Goal: Information Seeking & Learning: Learn about a topic

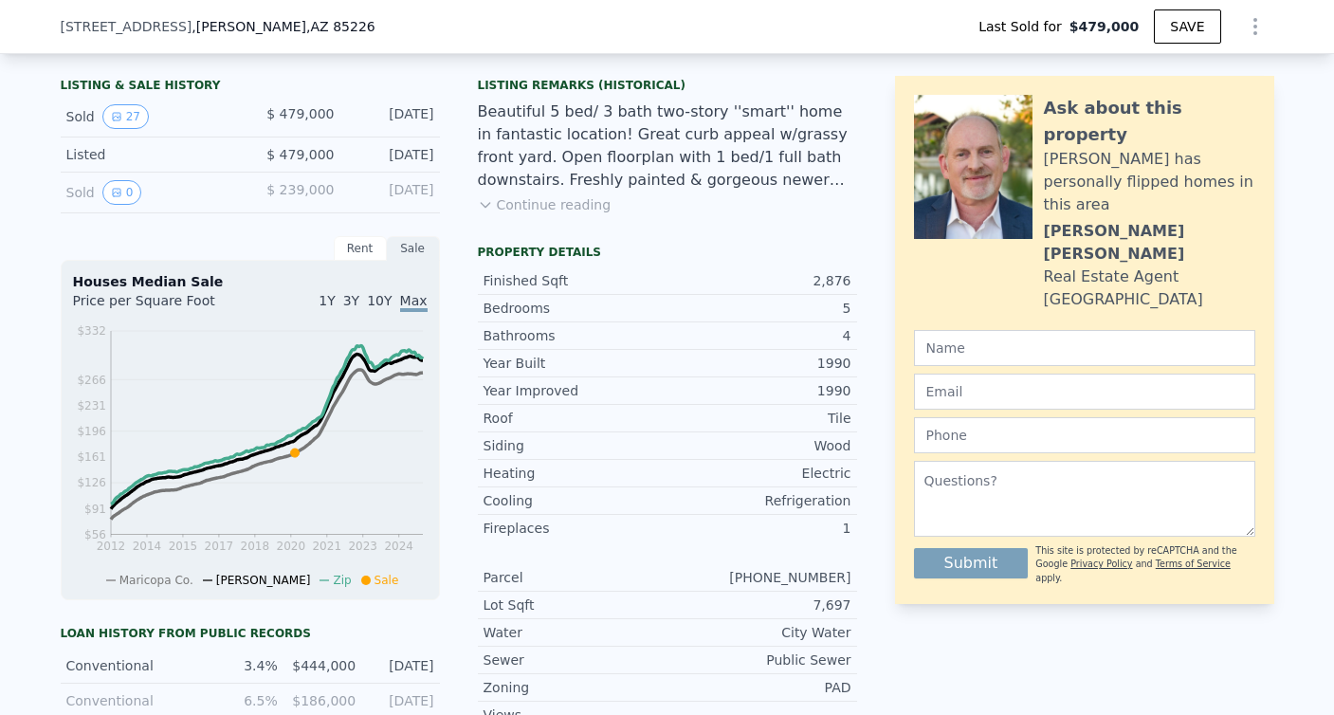
scroll to position [407, 0]
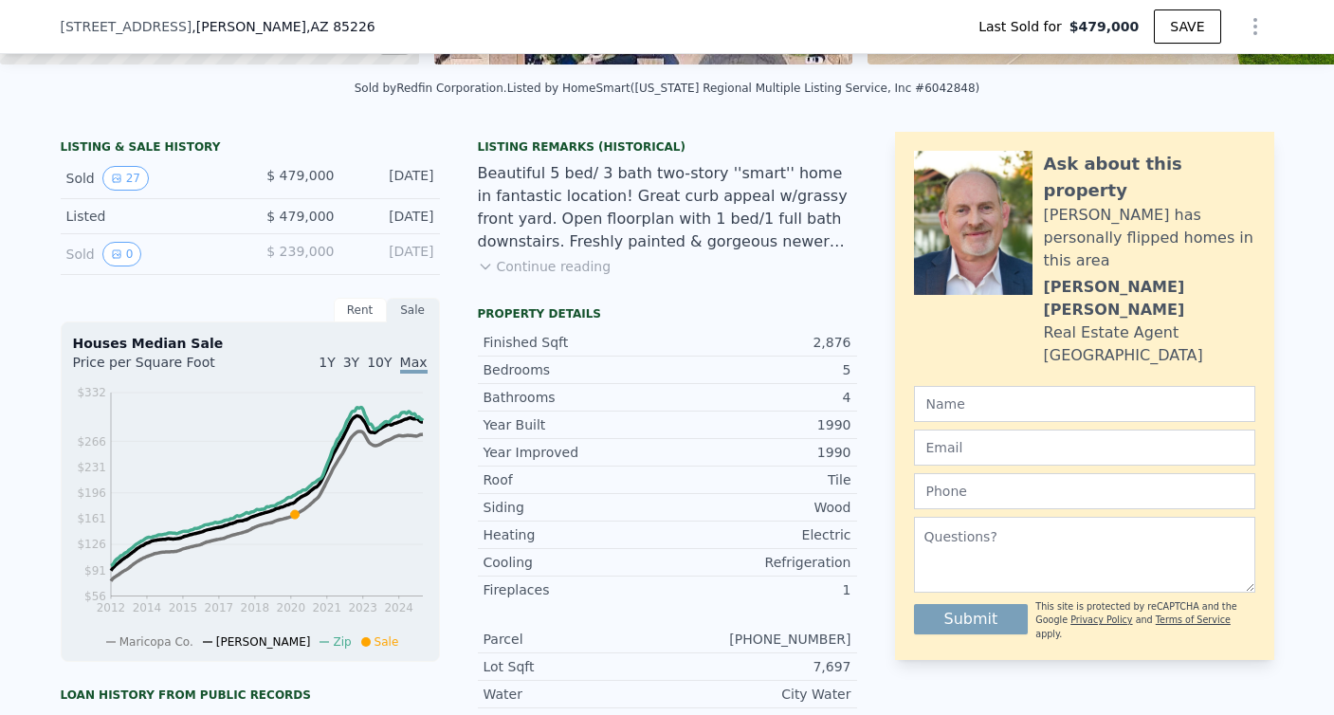
click at [566, 264] on button "Continue reading" at bounding box center [545, 266] width 134 height 19
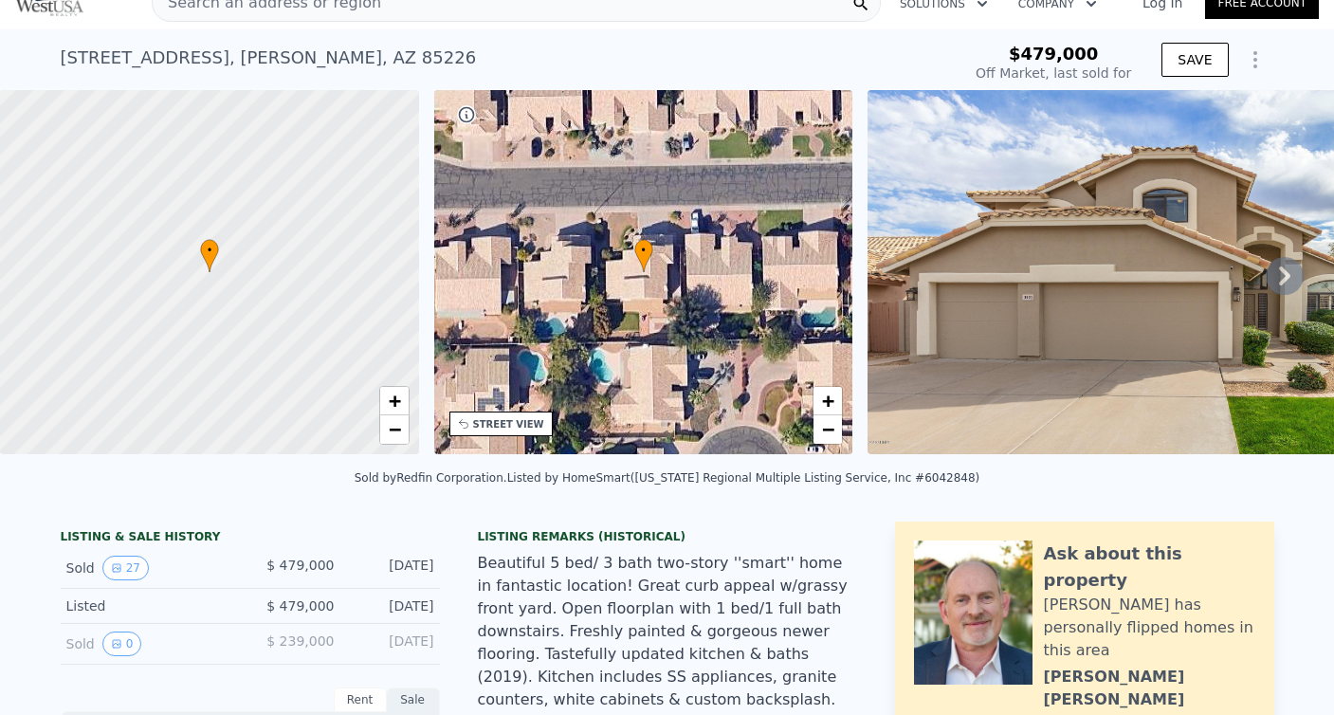
scroll to position [0, 0]
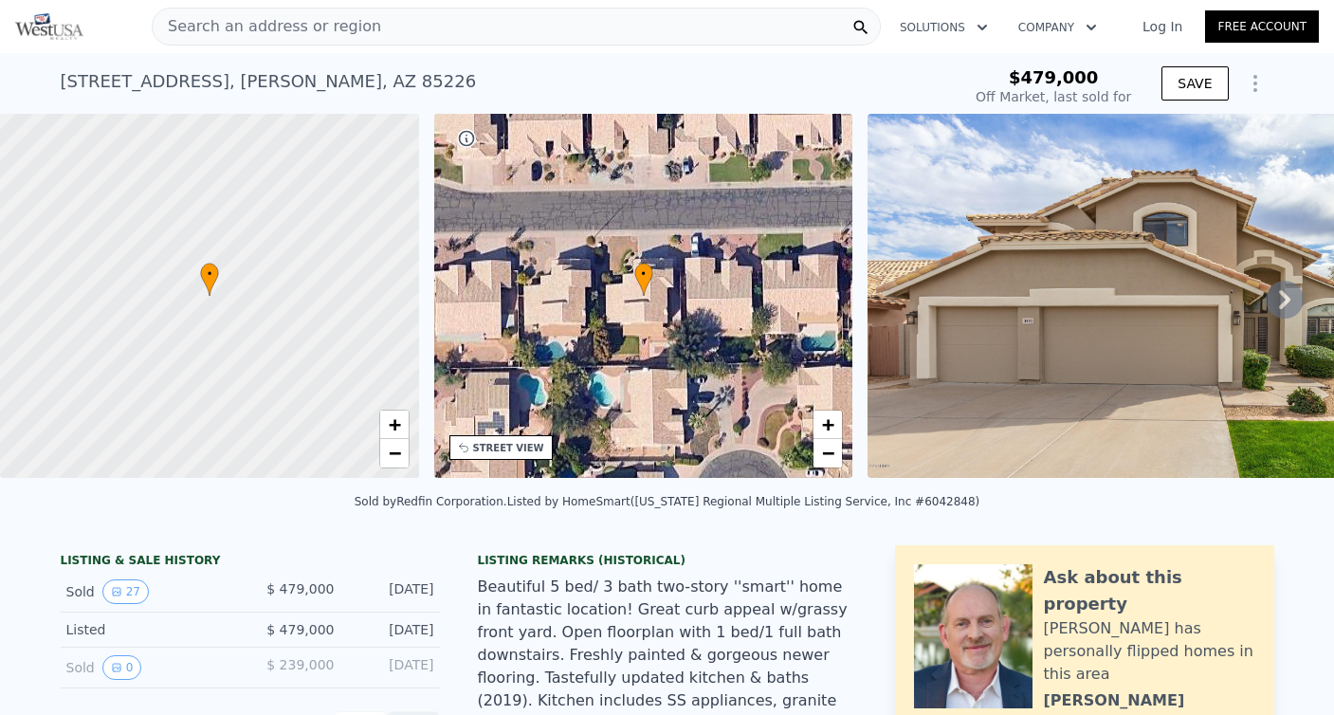
click at [1281, 294] on icon at bounding box center [1284, 299] width 11 height 19
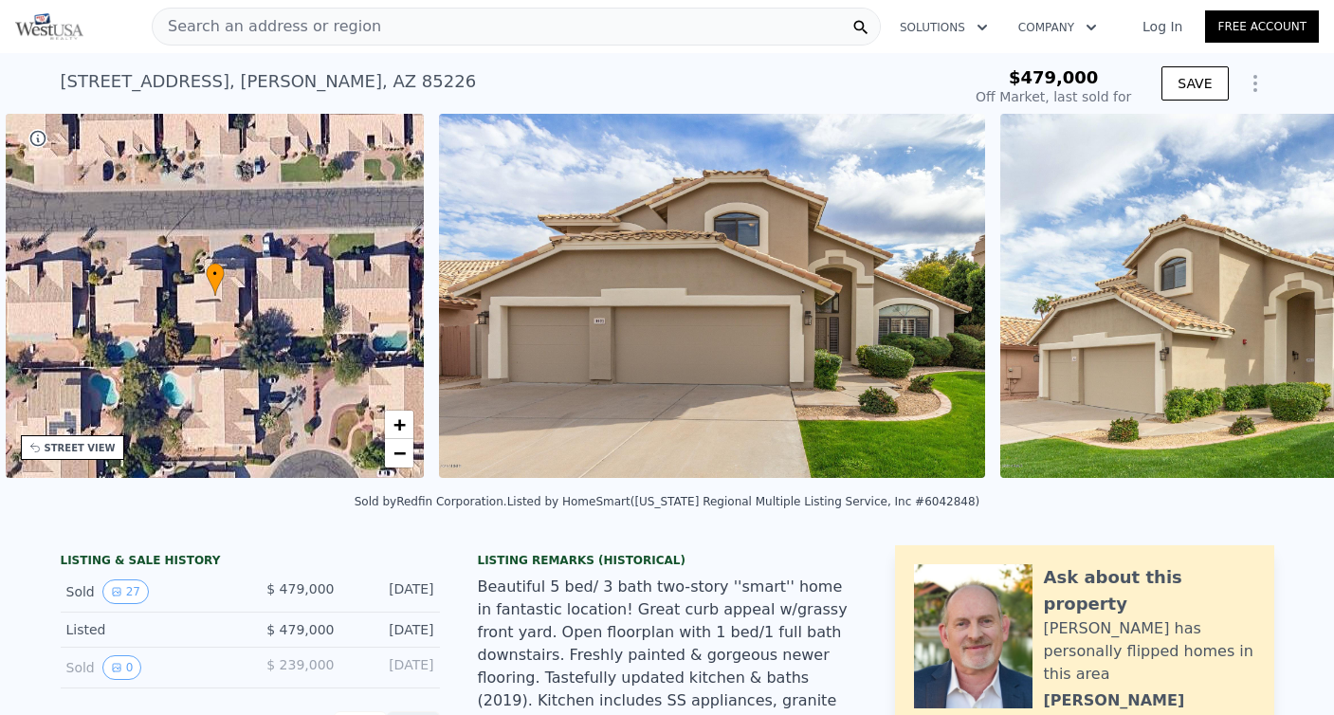
scroll to position [0, 441]
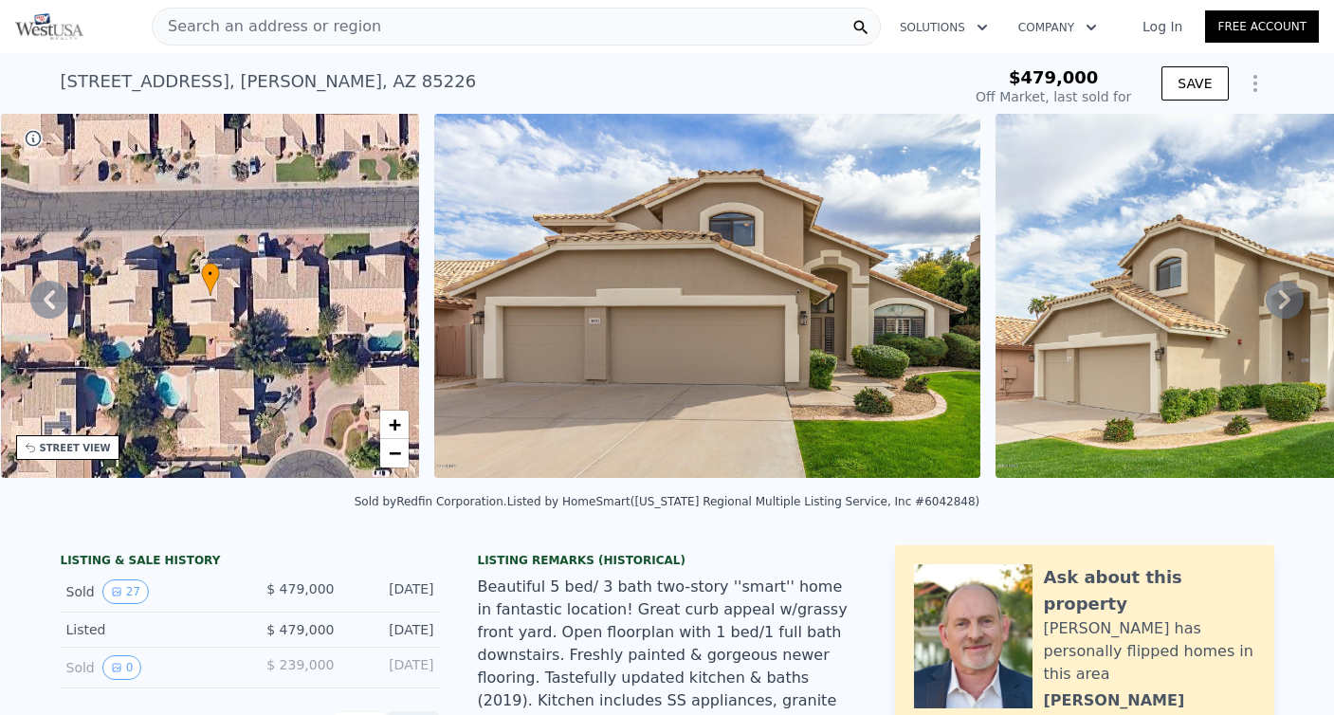
click at [1284, 294] on icon at bounding box center [1284, 299] width 11 height 19
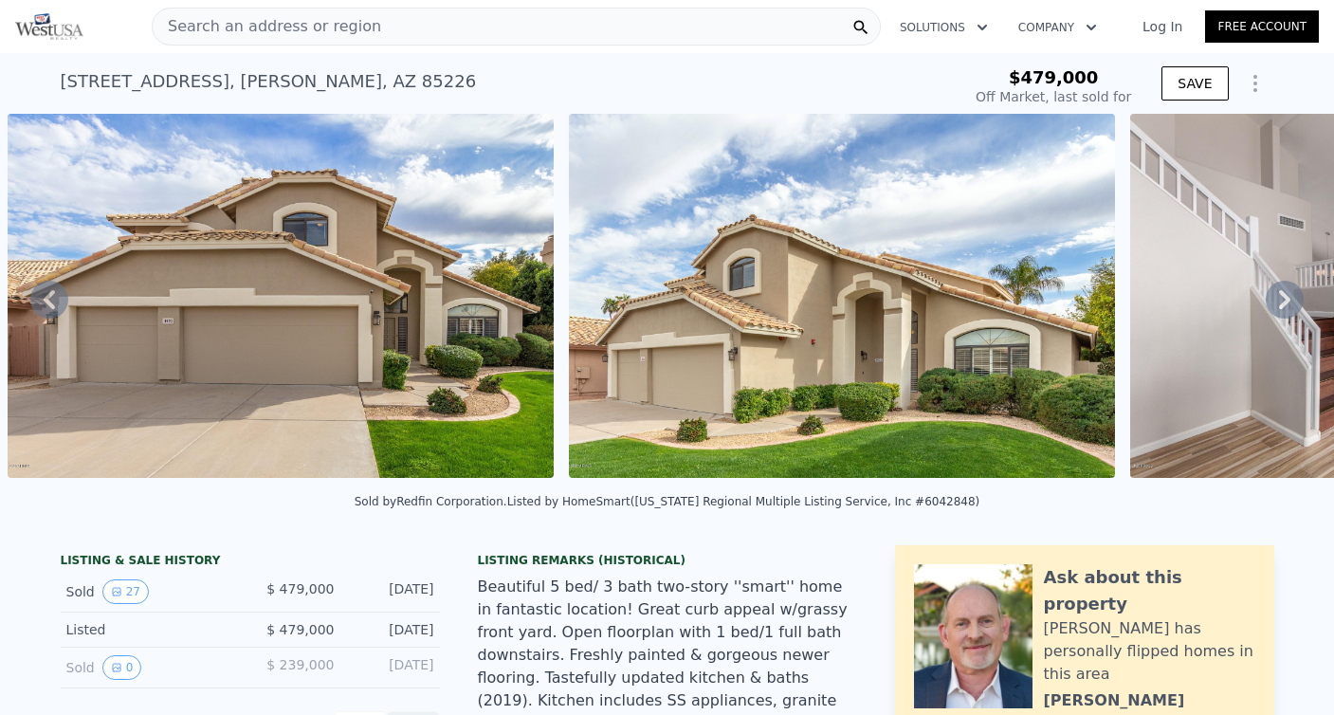
click at [1284, 294] on icon at bounding box center [1284, 299] width 11 height 19
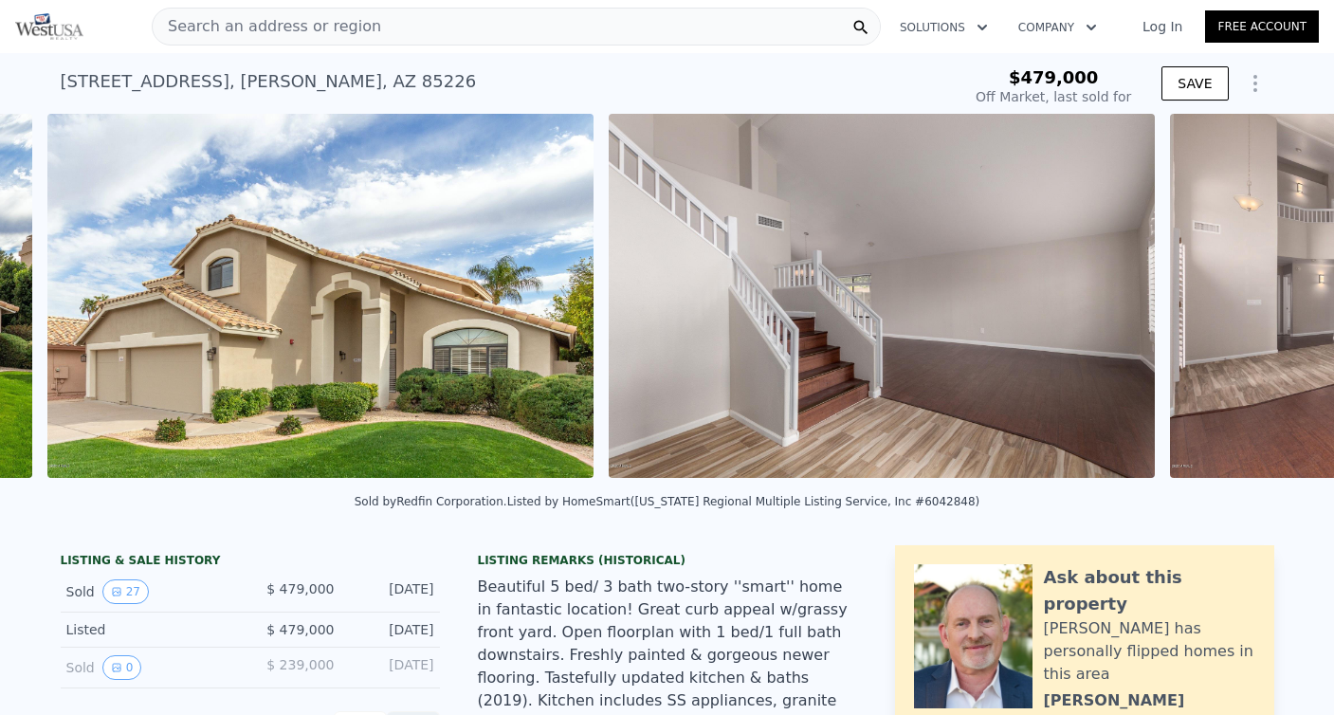
scroll to position [0, 1428]
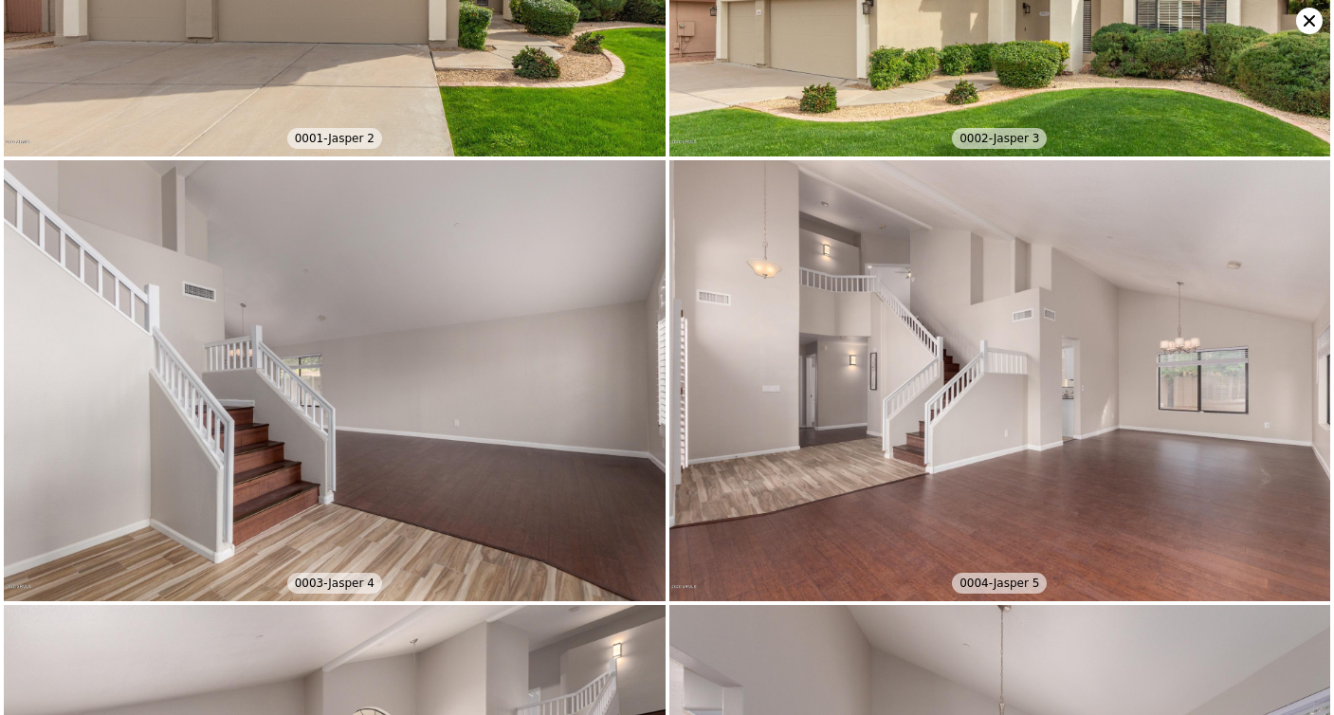
scroll to position [445, 0]
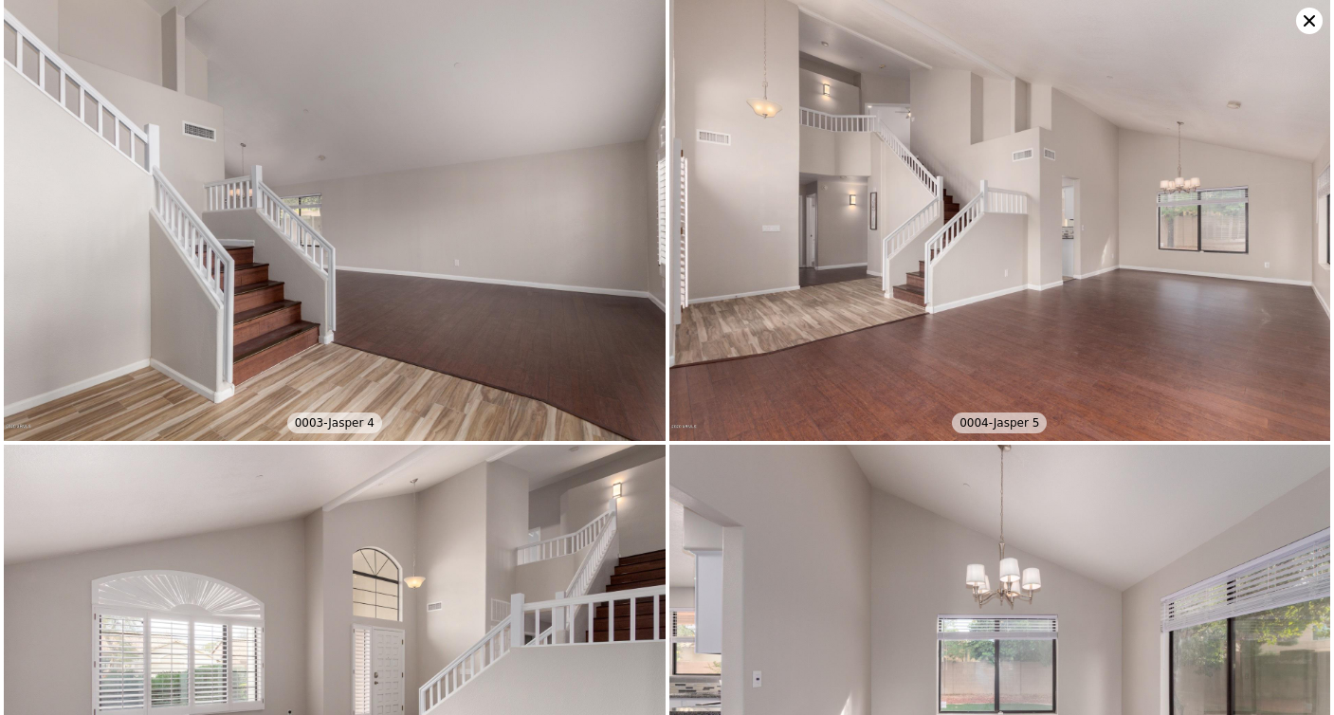
click at [342, 335] on img at bounding box center [335, 220] width 662 height 441
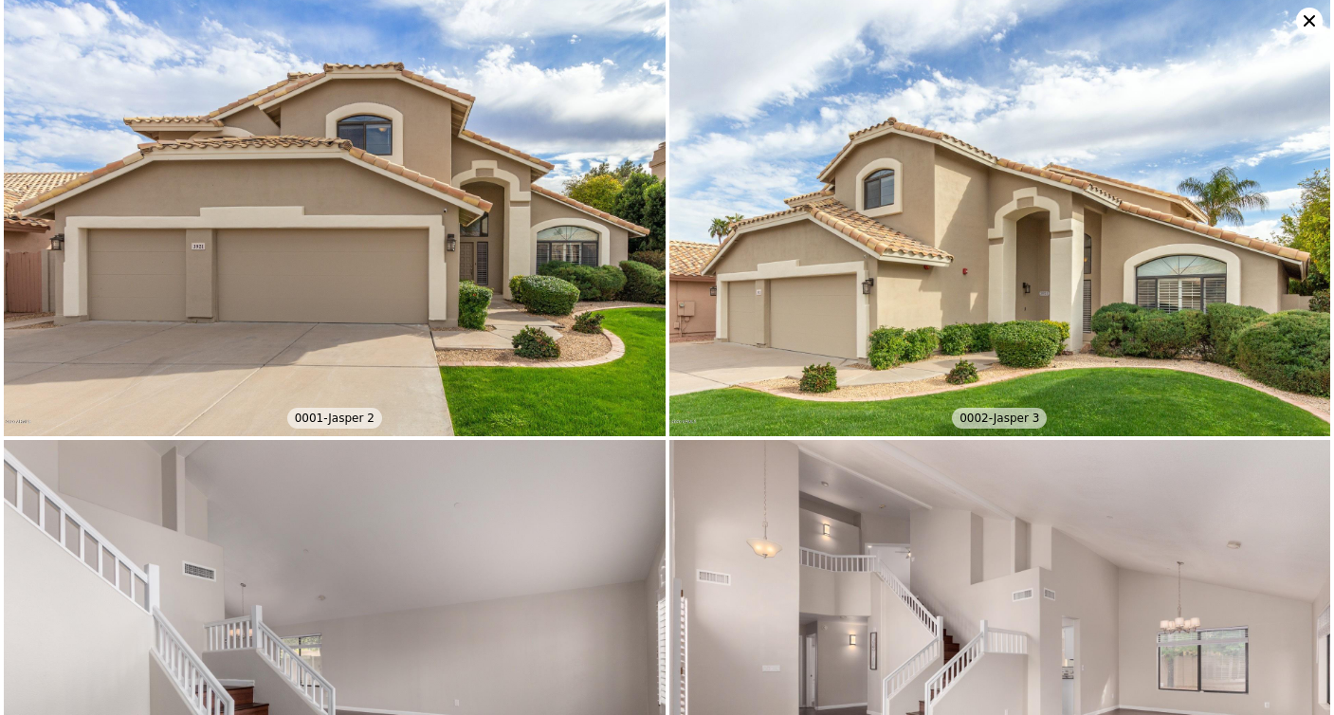
scroll to position [0, 0]
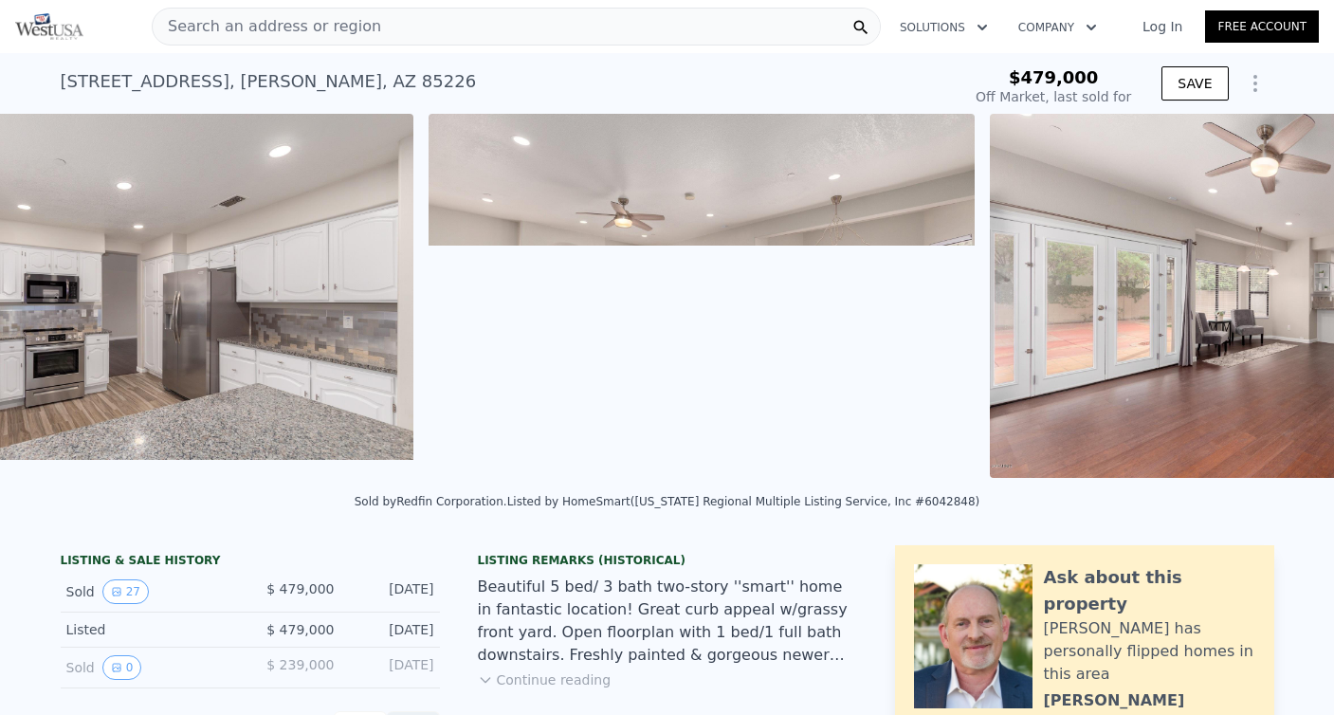
scroll to position [0, 5356]
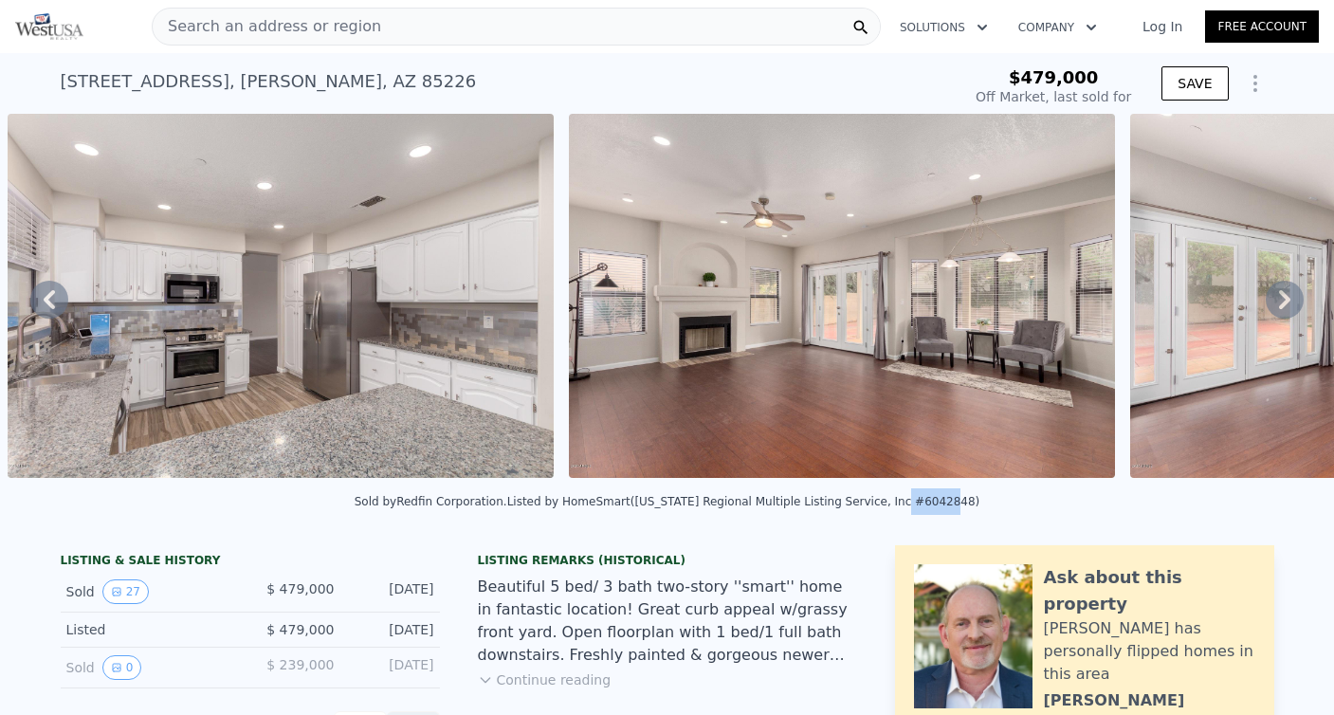
drag, startPoint x: 899, startPoint y: 499, endPoint x: 951, endPoint y: 499, distance: 52.1
click at [951, 499] on div "Listed by HomeSmart (Arizona Regional Multiple Listing Service, Inc #6042848)" at bounding box center [743, 501] width 473 height 13
click at [929, 500] on div "Listed by HomeSmart (Arizona Regional Multiple Listing Service, Inc #6042848)" at bounding box center [743, 501] width 473 height 13
drag, startPoint x: 901, startPoint y: 502, endPoint x: 946, endPoint y: 504, distance: 44.6
click at [946, 504] on div "Listed by HomeSmart (Arizona Regional Multiple Listing Service, Inc #6042848)" at bounding box center [743, 501] width 473 height 13
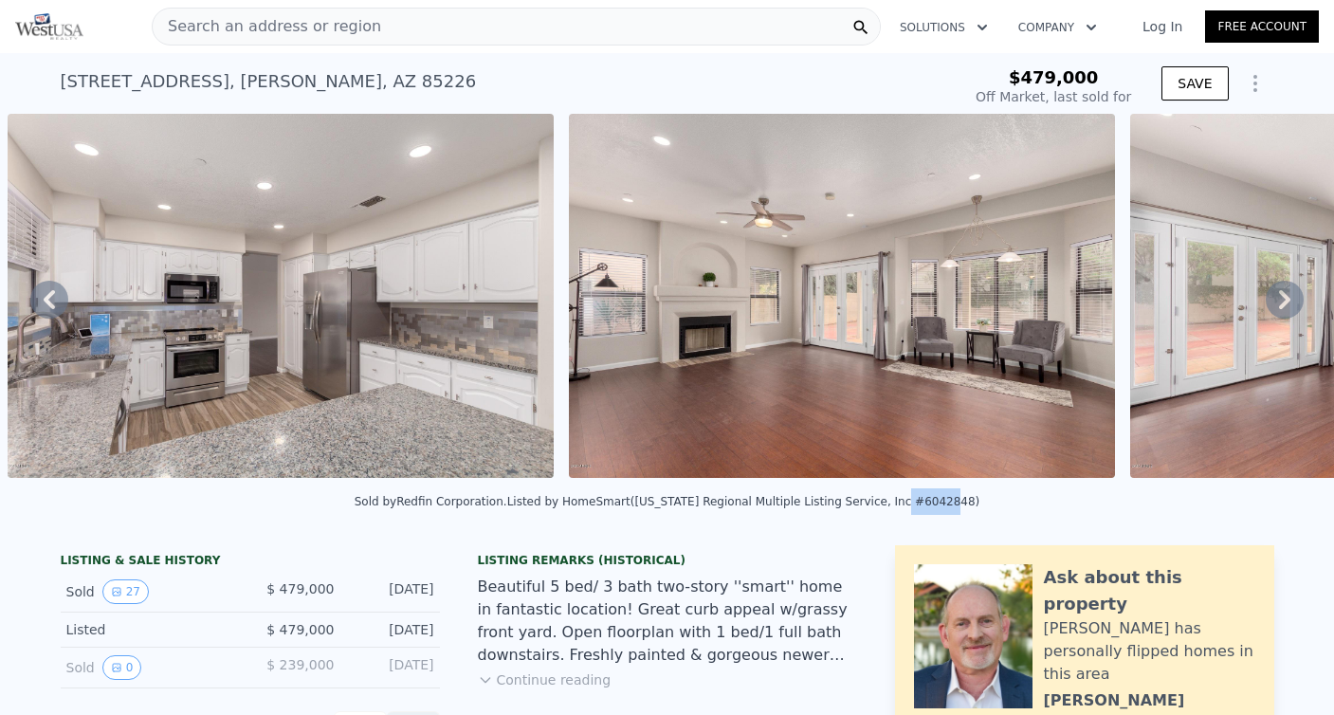
copy div "6042848"
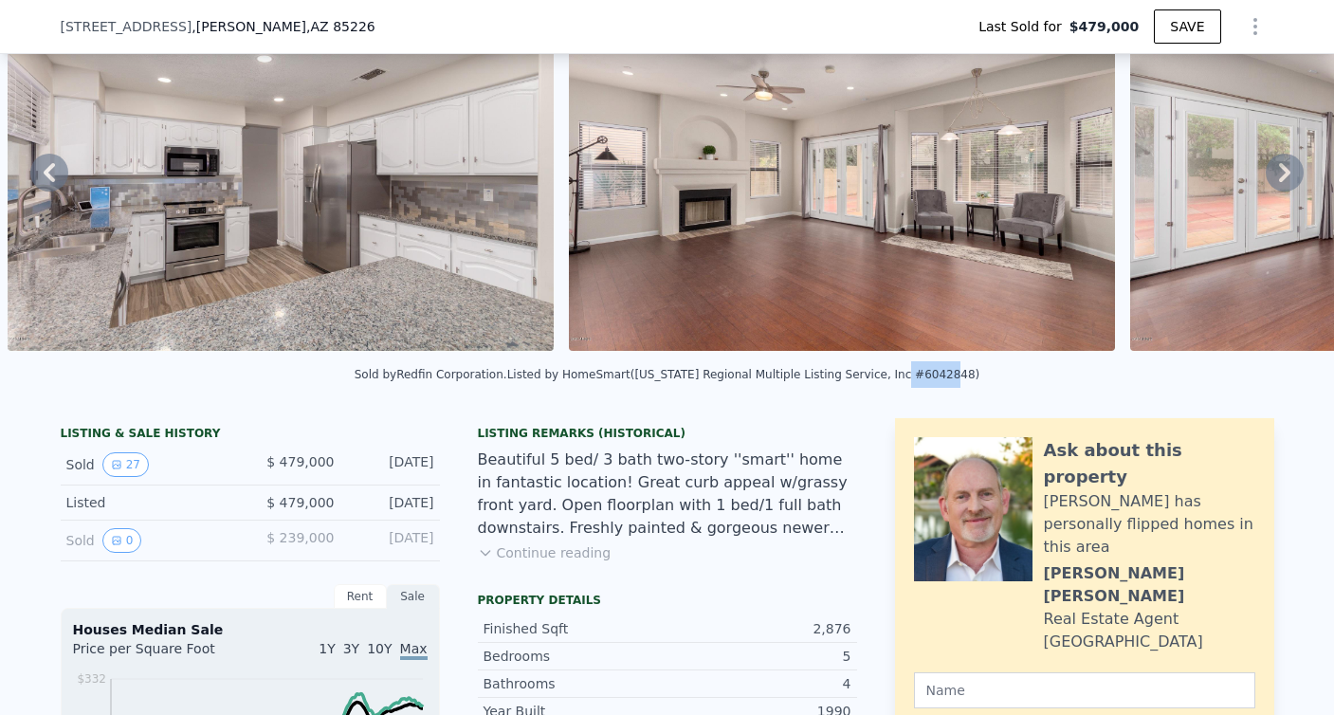
scroll to position [160, 0]
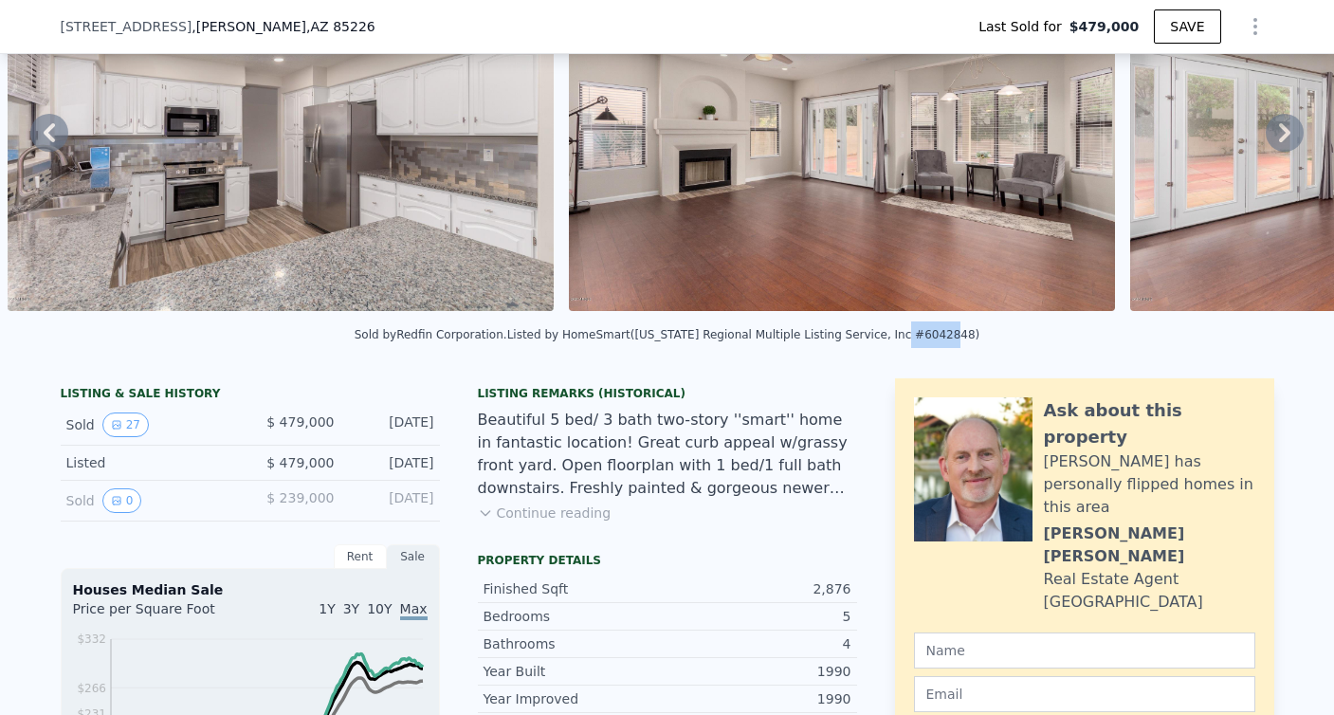
click at [580, 514] on button "Continue reading" at bounding box center [545, 512] width 134 height 19
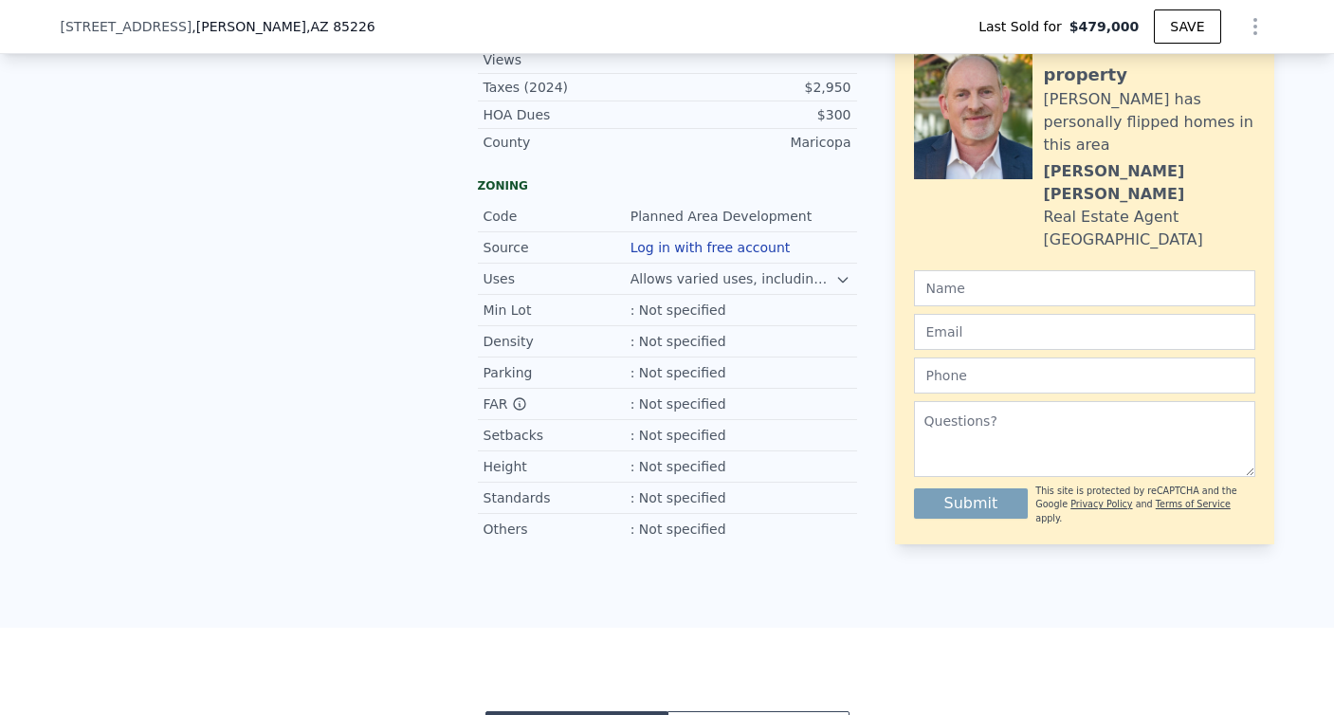
scroll to position [1411, 0]
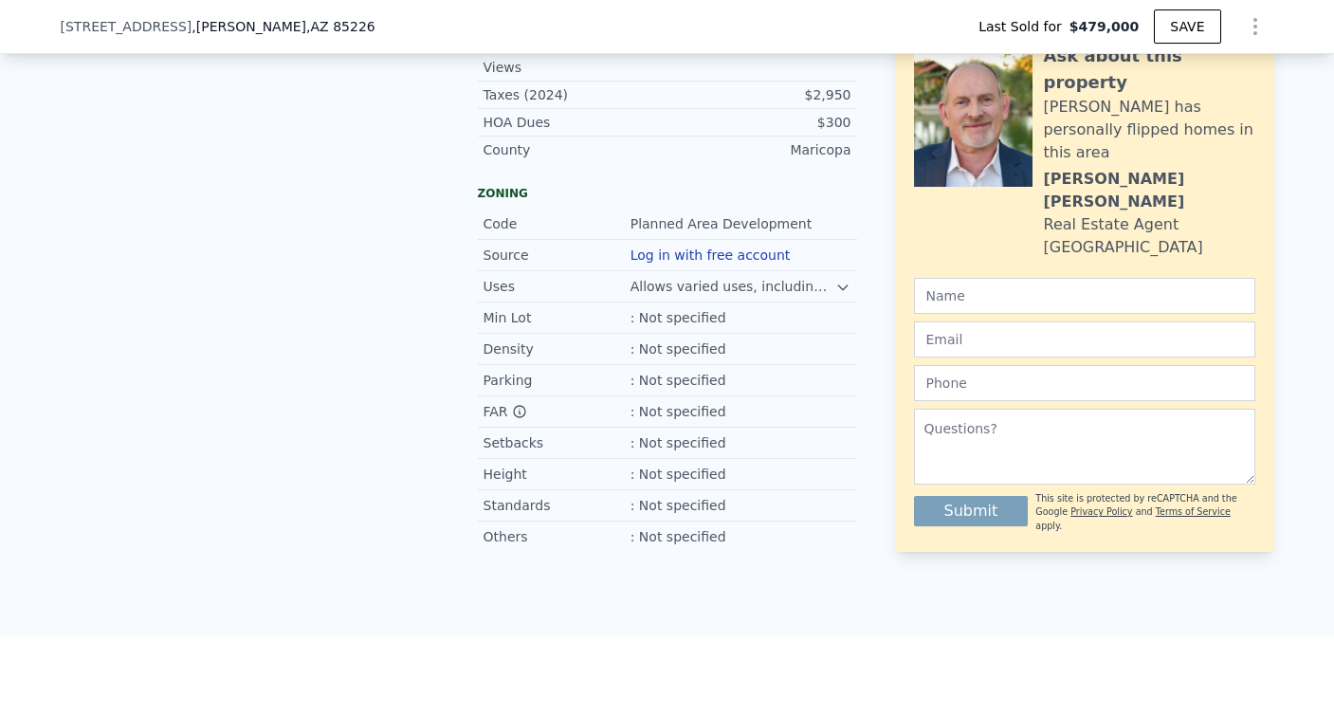
type input "$ 780,000"
type input "$ 225,024"
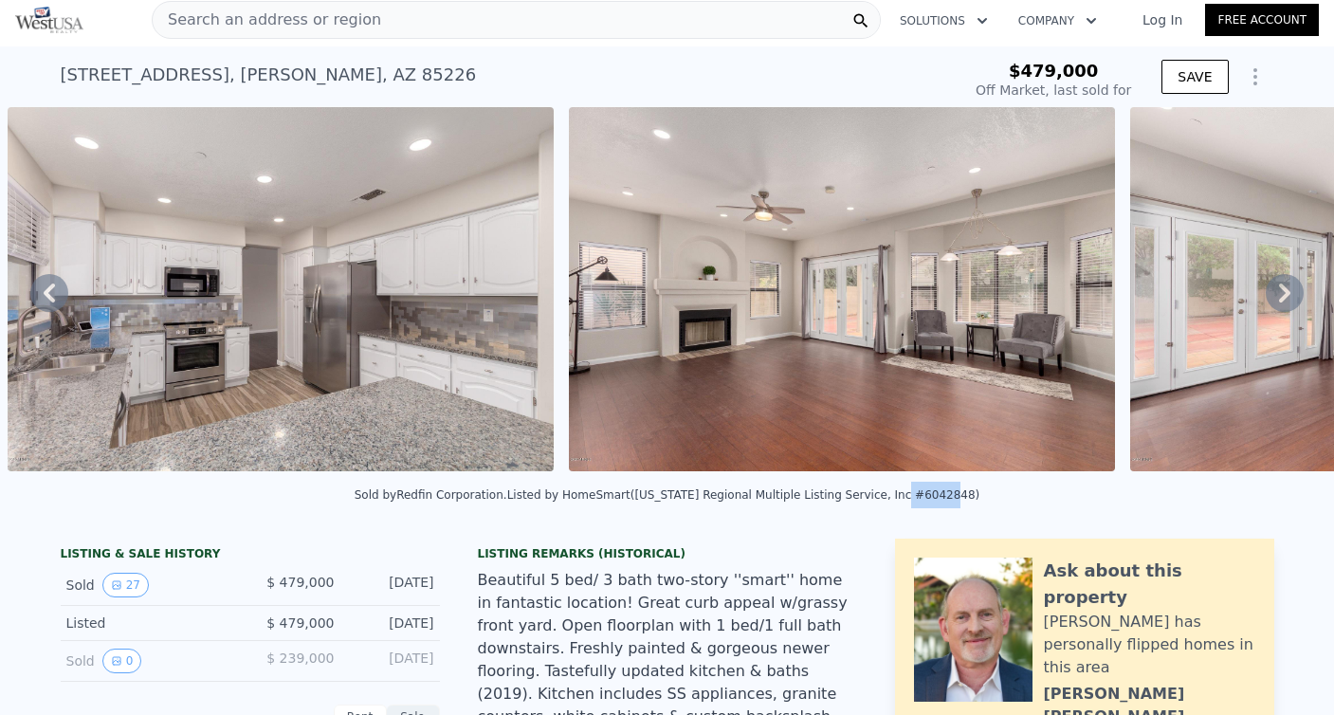
scroll to position [0, 0]
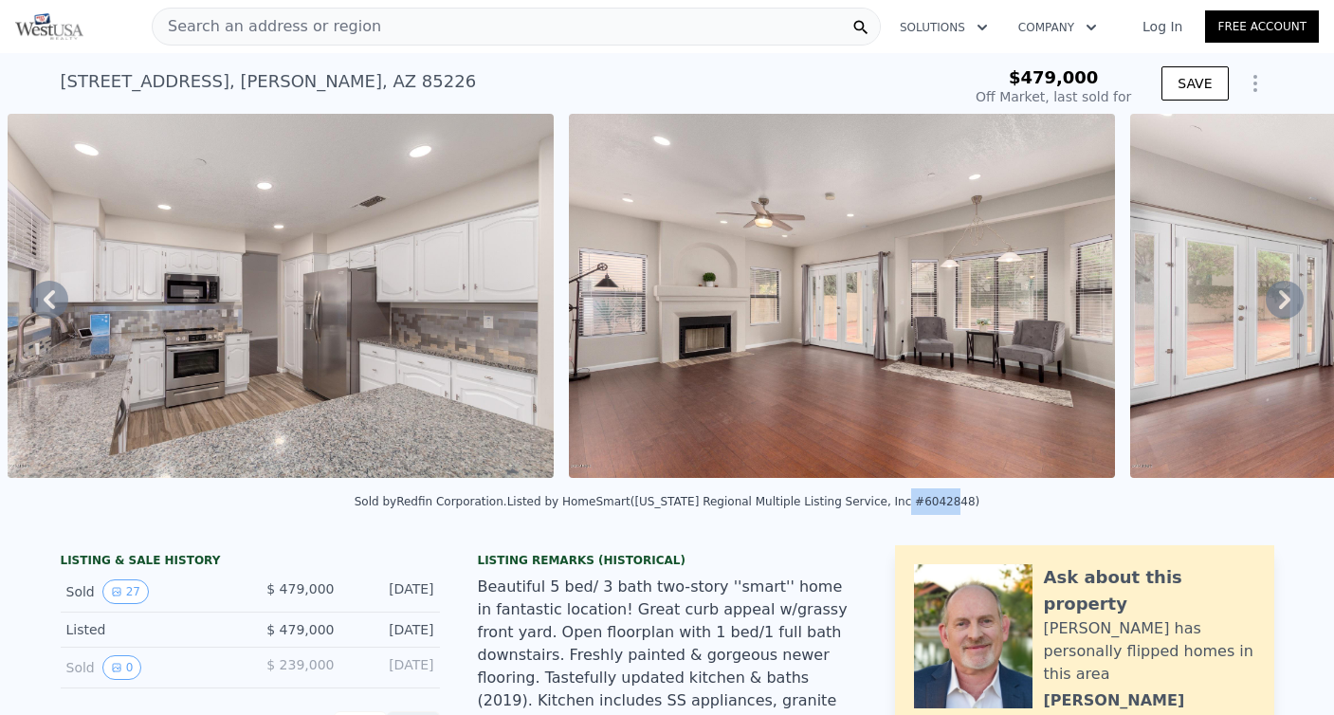
click at [797, 347] on img at bounding box center [842, 296] width 546 height 364
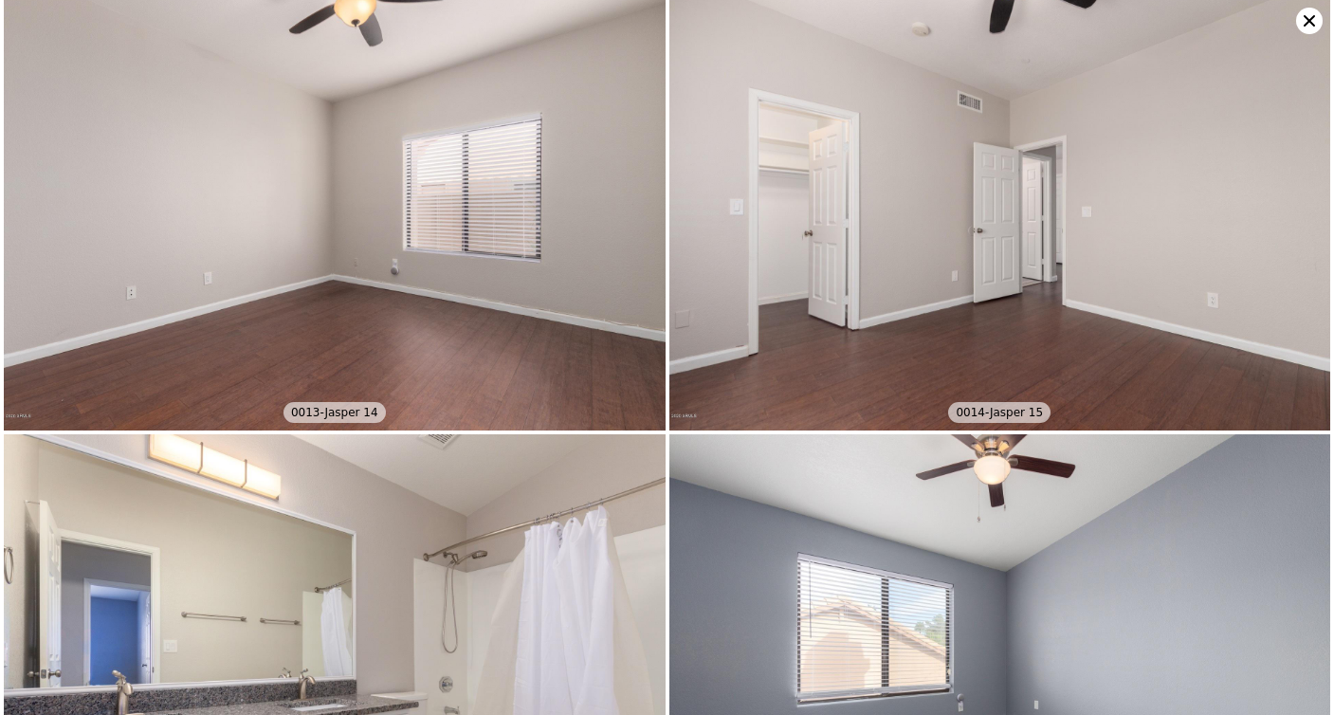
scroll to position [2667, 0]
